Goal: Find specific page/section

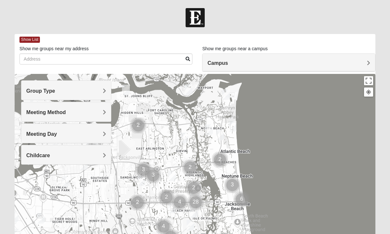
click at [84, 97] on div "Group Type" at bounding box center [65, 90] width 89 height 19
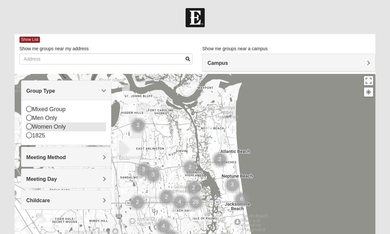
click at [49, 130] on div "Women Only" at bounding box center [66, 127] width 80 height 9
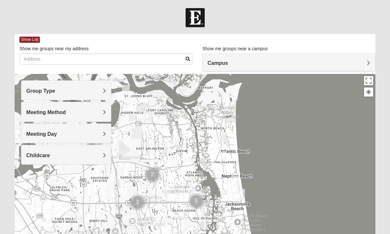
click at [59, 113] on span "Meeting Method" at bounding box center [46, 113] width 40 height 6
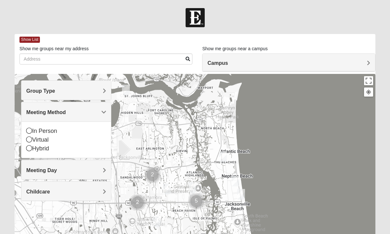
click at [59, 113] on span "Meeting Method" at bounding box center [46, 113] width 40 height 6
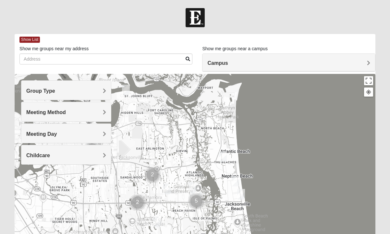
click at [55, 133] on span "Meeting Day" at bounding box center [41, 134] width 30 height 6
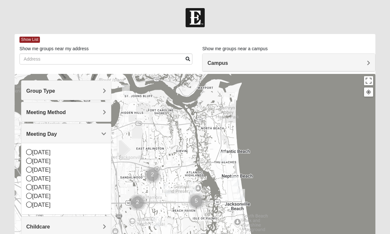
click at [55, 133] on span "Meeting Day" at bounding box center [41, 134] width 30 height 6
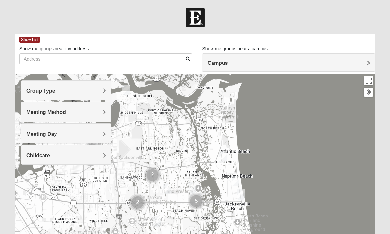
click at [51, 149] on div "Childcare" at bounding box center [65, 154] width 89 height 19
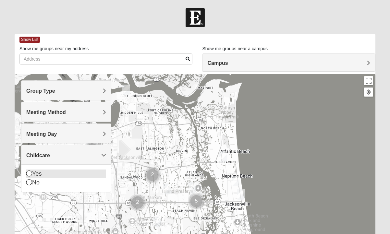
click at [29, 173] on icon at bounding box center [29, 173] width 6 height 6
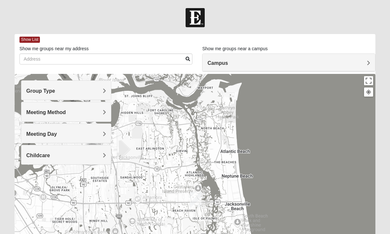
scroll to position [3, 0]
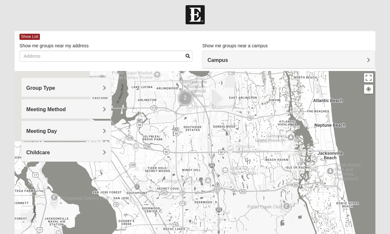
drag, startPoint x: 172, startPoint y: 150, endPoint x: 285, endPoint y: 76, distance: 134.6
click at [285, 76] on div at bounding box center [195, 200] width 360 height 259
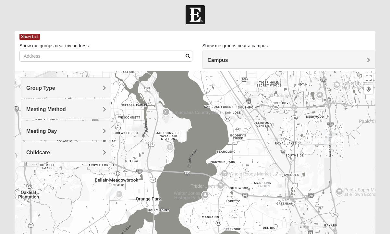
drag, startPoint x: 196, startPoint y: 136, endPoint x: 286, endPoint y: 75, distance: 109.6
click at [286, 75] on div at bounding box center [195, 200] width 360 height 259
click at [112, 188] on img "Orange Park" at bounding box center [112, 192] width 12 height 16
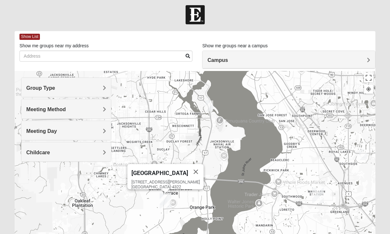
drag, startPoint x: 155, startPoint y: 198, endPoint x: 210, endPoint y: 205, distance: 56.0
click at [210, 205] on div "[GEOGRAPHIC_DATA] [STREET_ADDRESS][PERSON_NAME]" at bounding box center [195, 200] width 360 height 259
click at [164, 199] on img "Orange Park" at bounding box center [166, 201] width 12 height 16
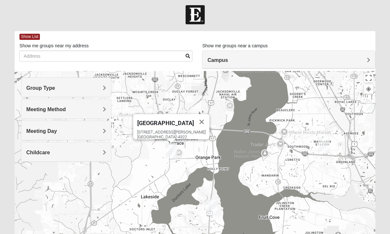
drag, startPoint x: 219, startPoint y: 191, endPoint x: 225, endPoint y: 140, distance: 51.2
click at [225, 140] on div "[GEOGRAPHIC_DATA] [STREET_ADDRESS][PERSON_NAME]" at bounding box center [195, 200] width 360 height 259
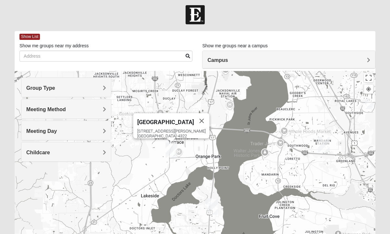
click at [174, 153] on img "Orange Park" at bounding box center [171, 150] width 12 height 16
click at [169, 146] on img "Orange Park" at bounding box center [171, 150] width 12 height 16
click at [167, 119] on span "[GEOGRAPHIC_DATA]" at bounding box center [165, 122] width 57 height 7
click at [195, 115] on button "Close" at bounding box center [201, 121] width 16 height 16
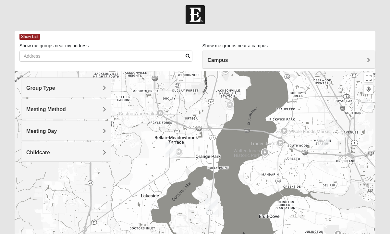
click at [167, 146] on img "Orange Park" at bounding box center [171, 150] width 12 height 16
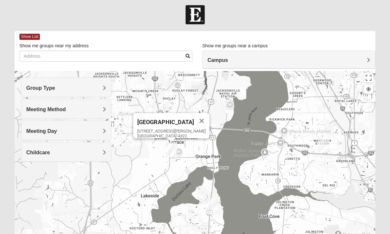
click at [213, 204] on img "Fleming Island" at bounding box center [212, 207] width 12 height 16
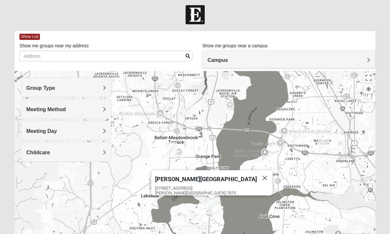
click at [173, 149] on img "Orange Park" at bounding box center [171, 150] width 12 height 16
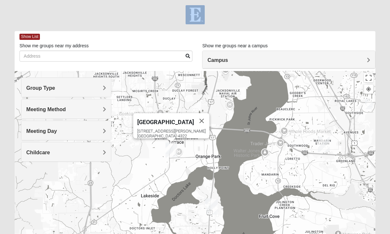
scroll to position [0, 0]
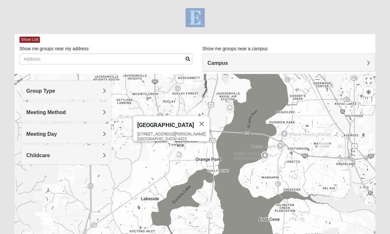
drag, startPoint x: 137, startPoint y: 33, endPoint x: 135, endPoint y: -20, distance: 53.2
click at [135, 0] on html "Log In Find A Group Error Show List Loading Groups" at bounding box center [195, 178] width 390 height 357
click at [32, 40] on span "Show List" at bounding box center [29, 40] width 20 height 6
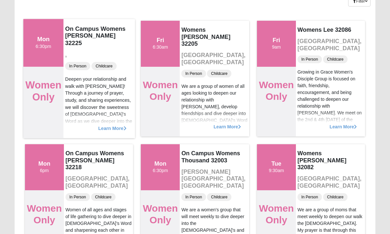
scroll to position [62, 0]
click at [111, 124] on span "Learn More" at bounding box center [112, 124] width 28 height 0
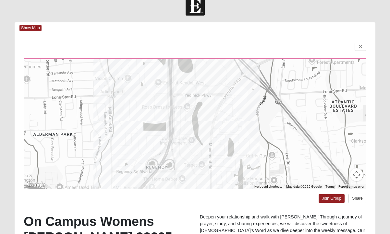
scroll to position [0, 0]
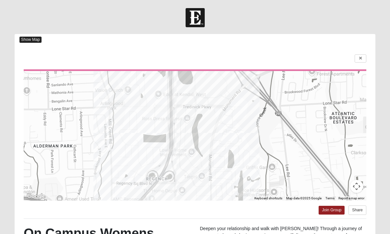
click at [34, 40] on span "Show Map" at bounding box center [30, 40] width 22 height 6
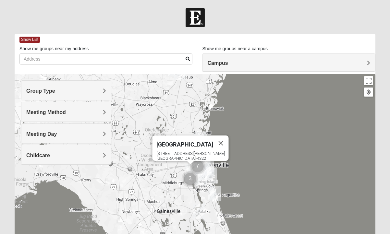
drag, startPoint x: 226, startPoint y: 194, endPoint x: 215, endPoint y: 105, distance: 90.4
click at [215, 105] on div "[GEOGRAPHIC_DATA] [STREET_ADDRESS][PERSON_NAME]" at bounding box center [195, 203] width 360 height 259
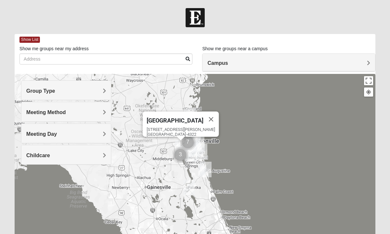
click at [174, 130] on div "[STREET_ADDRESS][PERSON_NAME]" at bounding box center [182, 132] width 72 height 10
click at [32, 37] on span "Show List" at bounding box center [29, 40] width 20 height 6
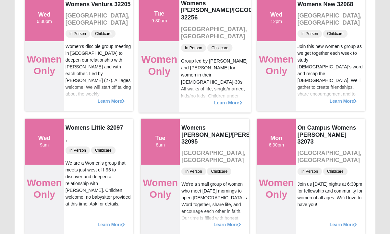
scroll to position [458, 0]
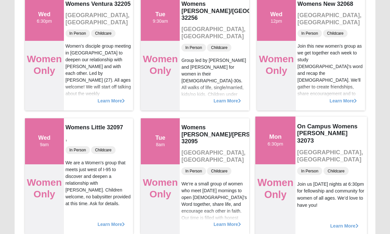
click at [344, 222] on span "Learn More" at bounding box center [344, 222] width 28 height 0
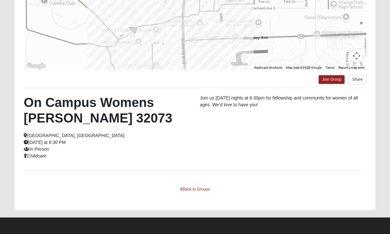
scroll to position [0, 0]
